Goal: Check status: Check status

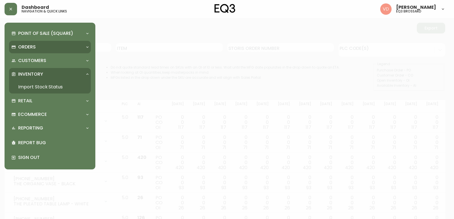
click at [39, 47] on div "Orders" at bounding box center [46, 47] width 71 height 6
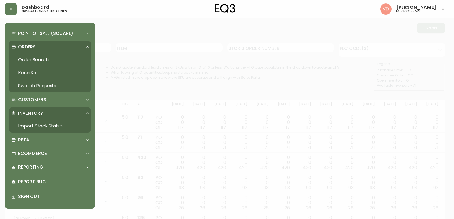
click at [42, 60] on link "Order Search" at bounding box center [50, 59] width 82 height 13
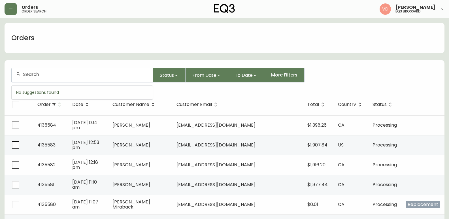
click at [72, 74] on input "text" at bounding box center [85, 74] width 125 height 5
paste input "4133831"
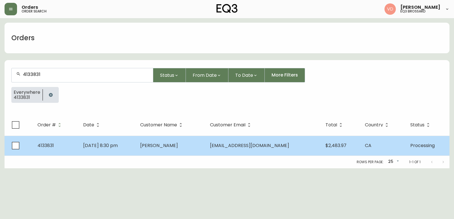
type input "4133831"
click at [134, 142] on td "[DATE] 8:30 pm" at bounding box center [107, 146] width 57 height 20
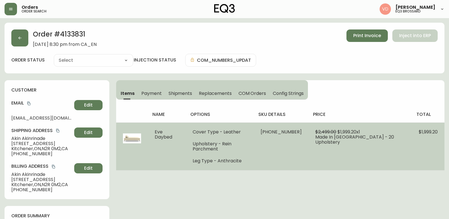
type input "Processing"
select select "PROCESSING"
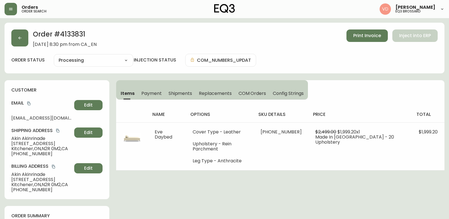
click at [187, 90] on span "Shipments" at bounding box center [181, 93] width 24 height 6
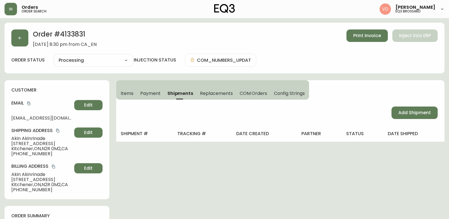
click at [151, 88] on button "Payment" at bounding box center [150, 93] width 27 height 12
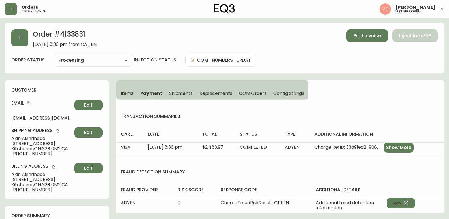
click at [128, 91] on span "Items" at bounding box center [127, 93] width 13 height 6
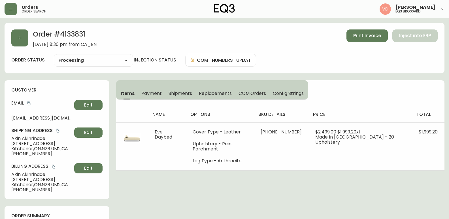
click at [142, 99] on button "Payment" at bounding box center [151, 93] width 27 height 12
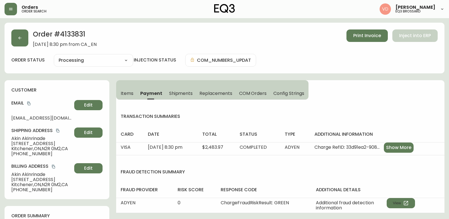
click at [130, 93] on span "Items" at bounding box center [127, 93] width 13 height 6
